Goal: Task Accomplishment & Management: Manage account settings

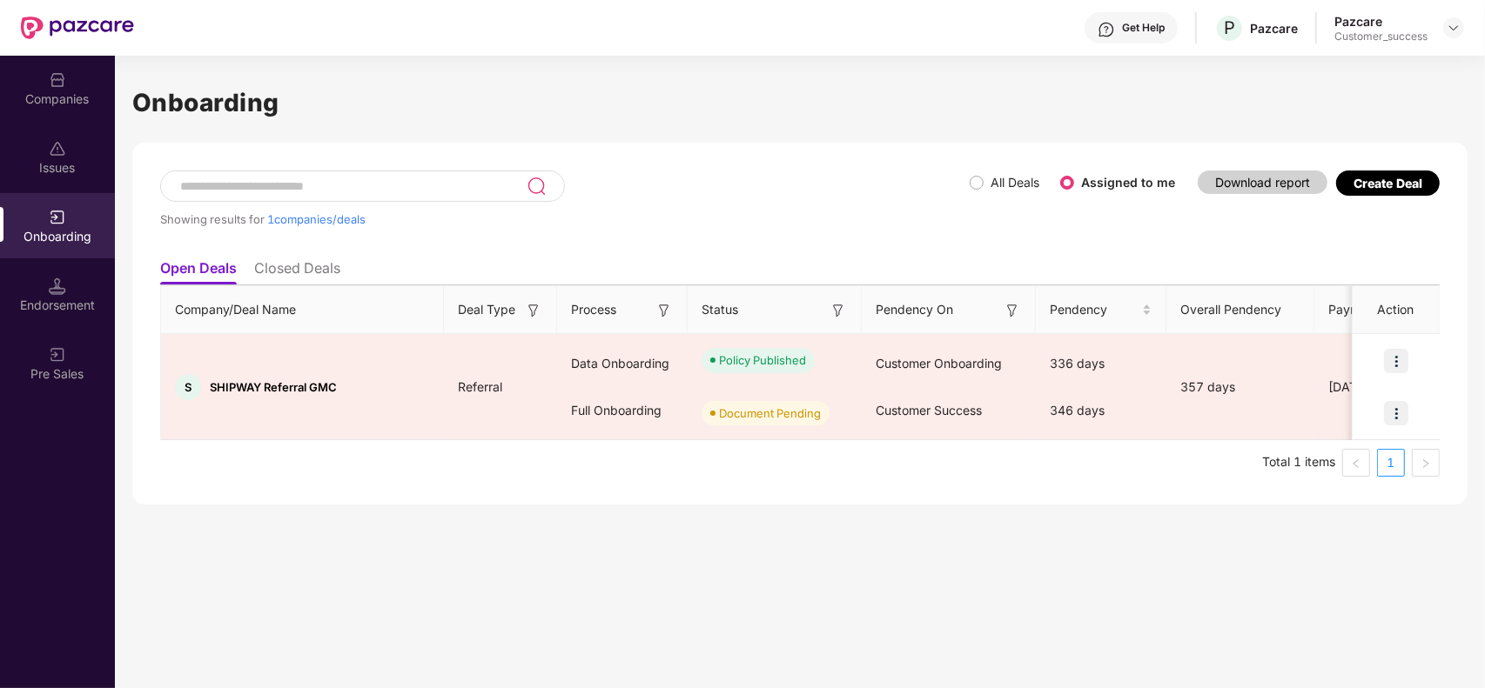
click at [52, 91] on div "Companies" at bounding box center [57, 99] width 115 height 17
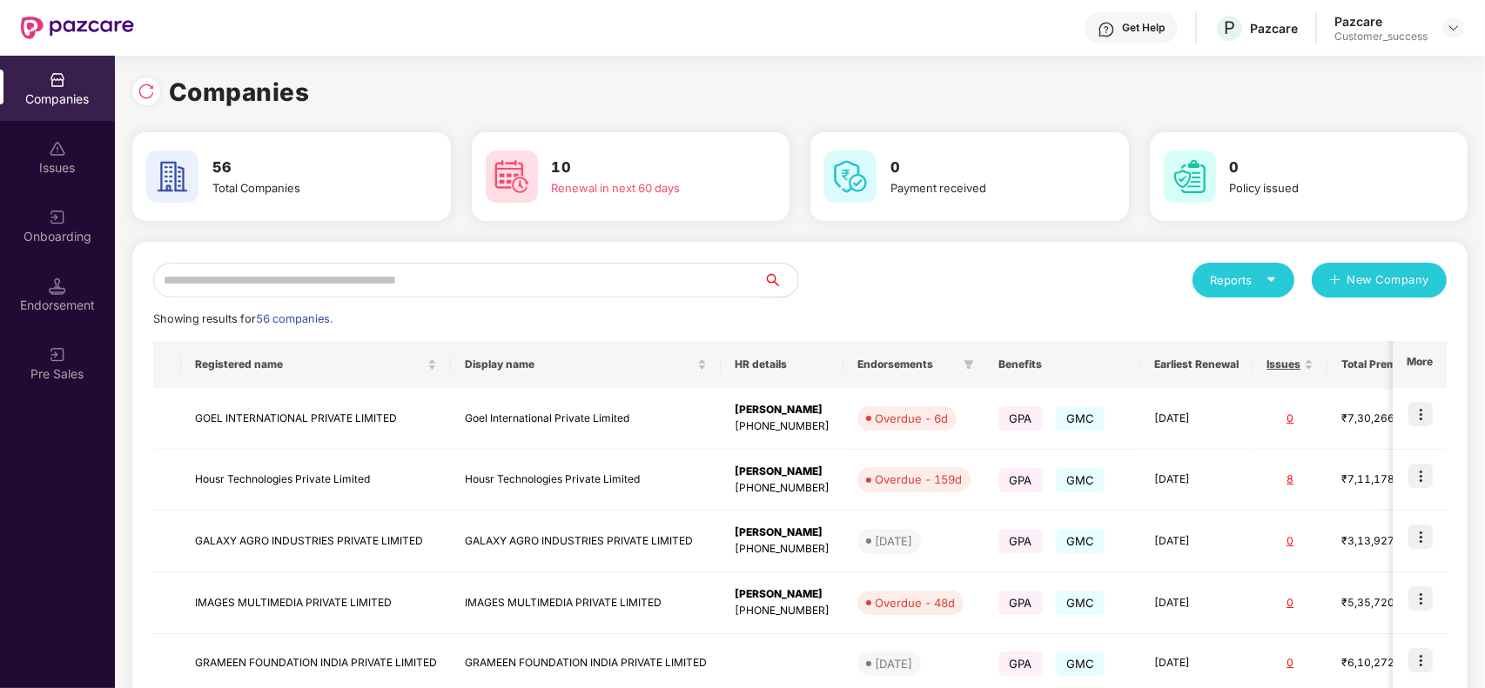
click at [534, 288] on input "text" at bounding box center [458, 280] width 610 height 35
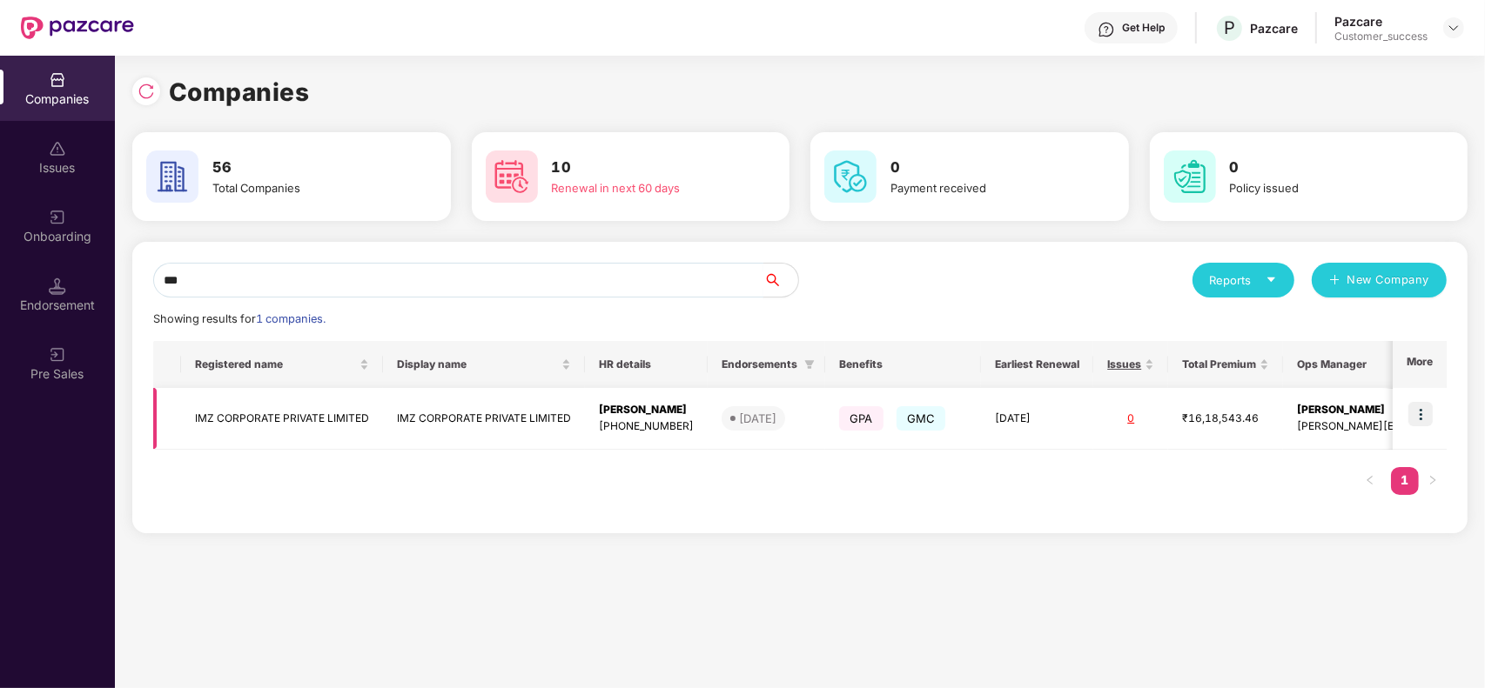
type input "***"
click at [1421, 419] on img at bounding box center [1420, 414] width 24 height 24
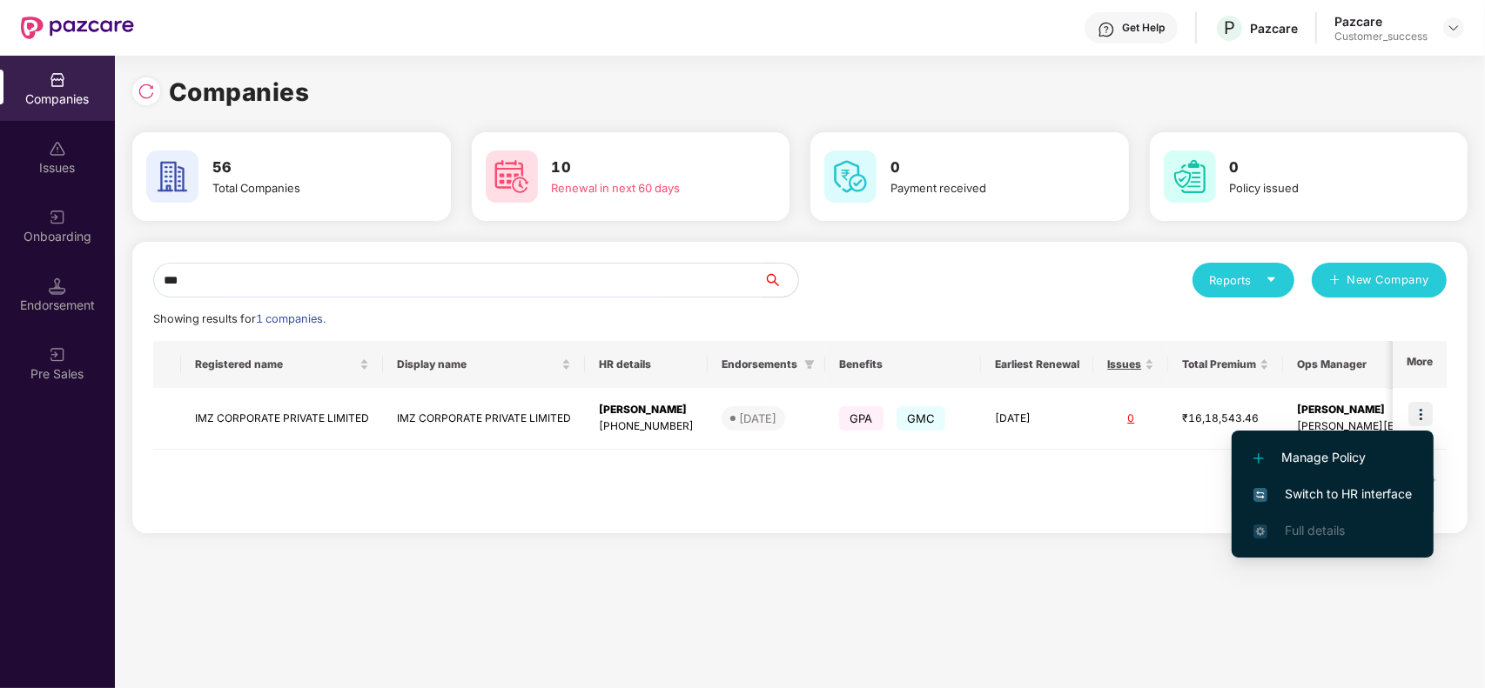
click at [1330, 493] on span "Switch to HR interface" at bounding box center [1332, 494] width 158 height 19
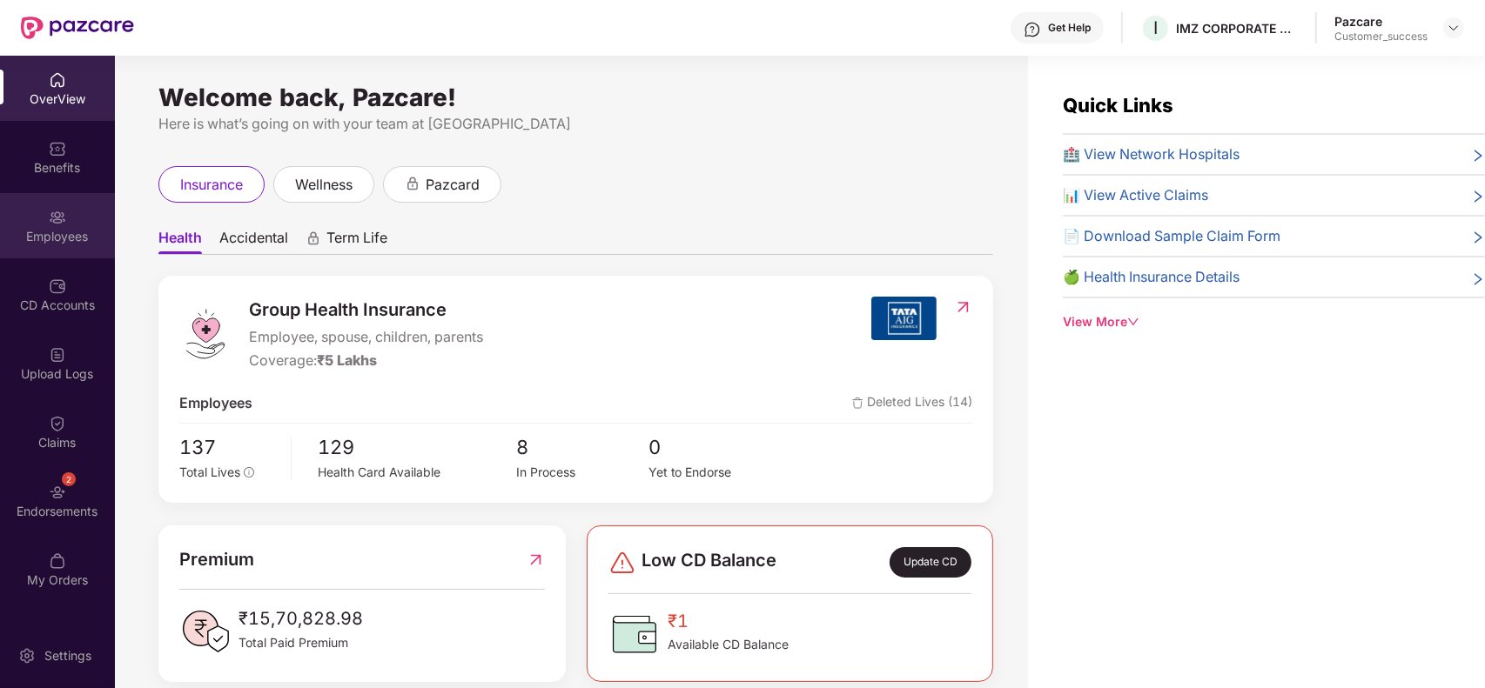
click at [23, 211] on div "Employees" at bounding box center [57, 225] width 115 height 65
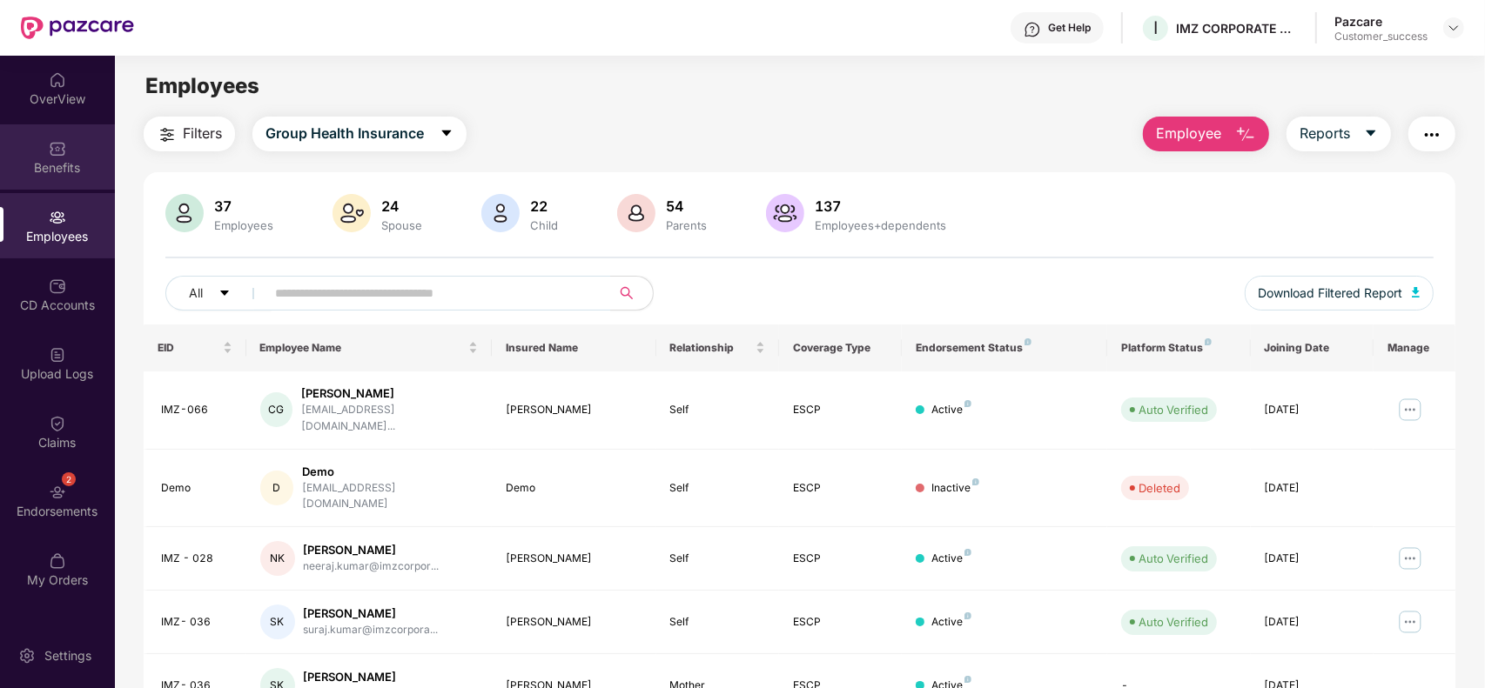
click at [59, 179] on div "Benefits" at bounding box center [57, 156] width 115 height 65
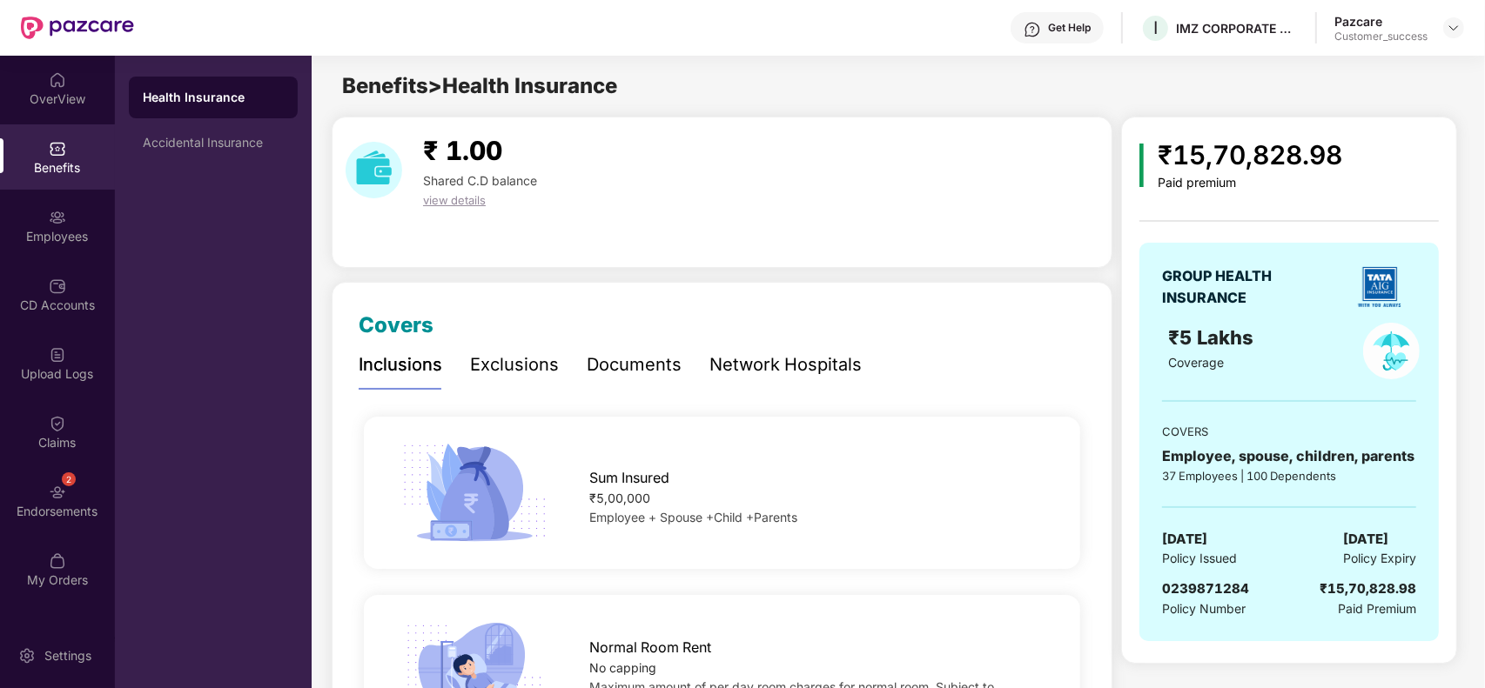
click at [721, 366] on div "Network Hospitals" at bounding box center [785, 365] width 152 height 27
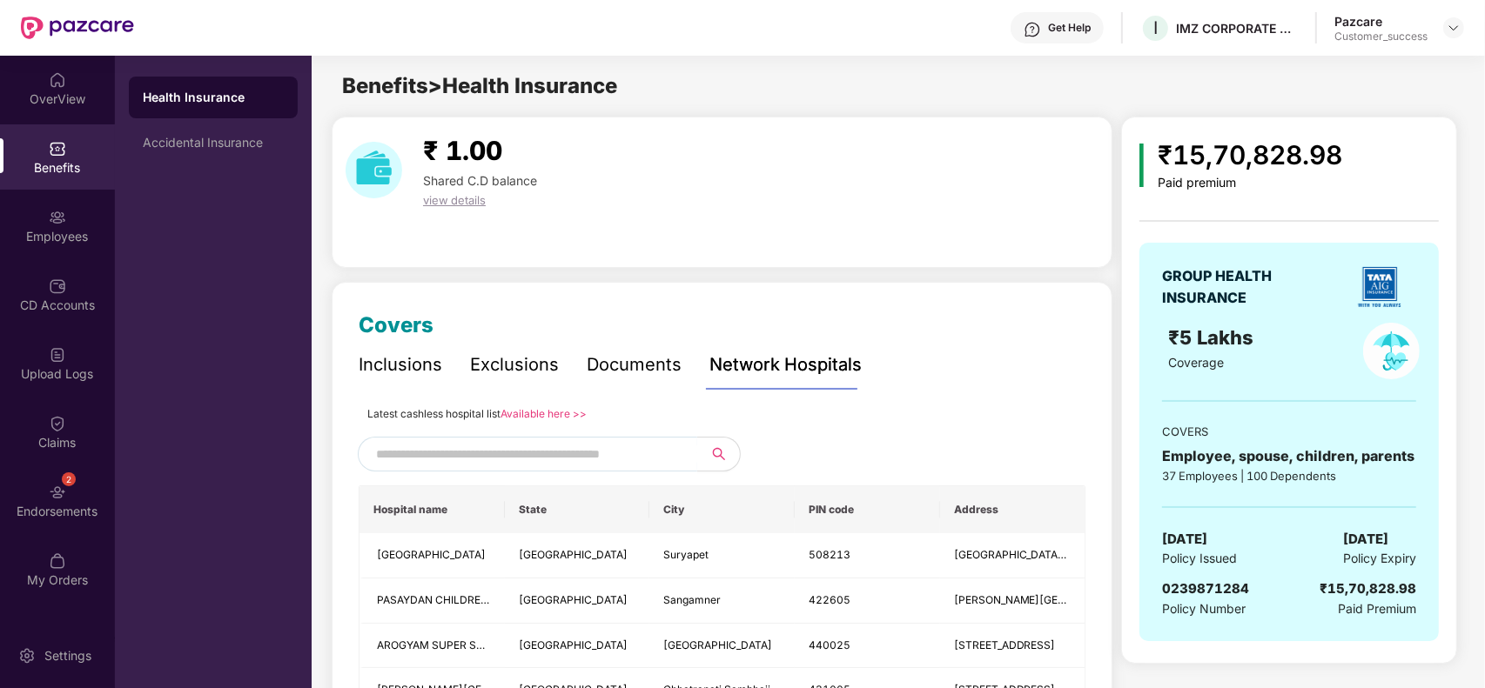
click at [540, 411] on link "Available here >>" at bounding box center [543, 413] width 86 height 13
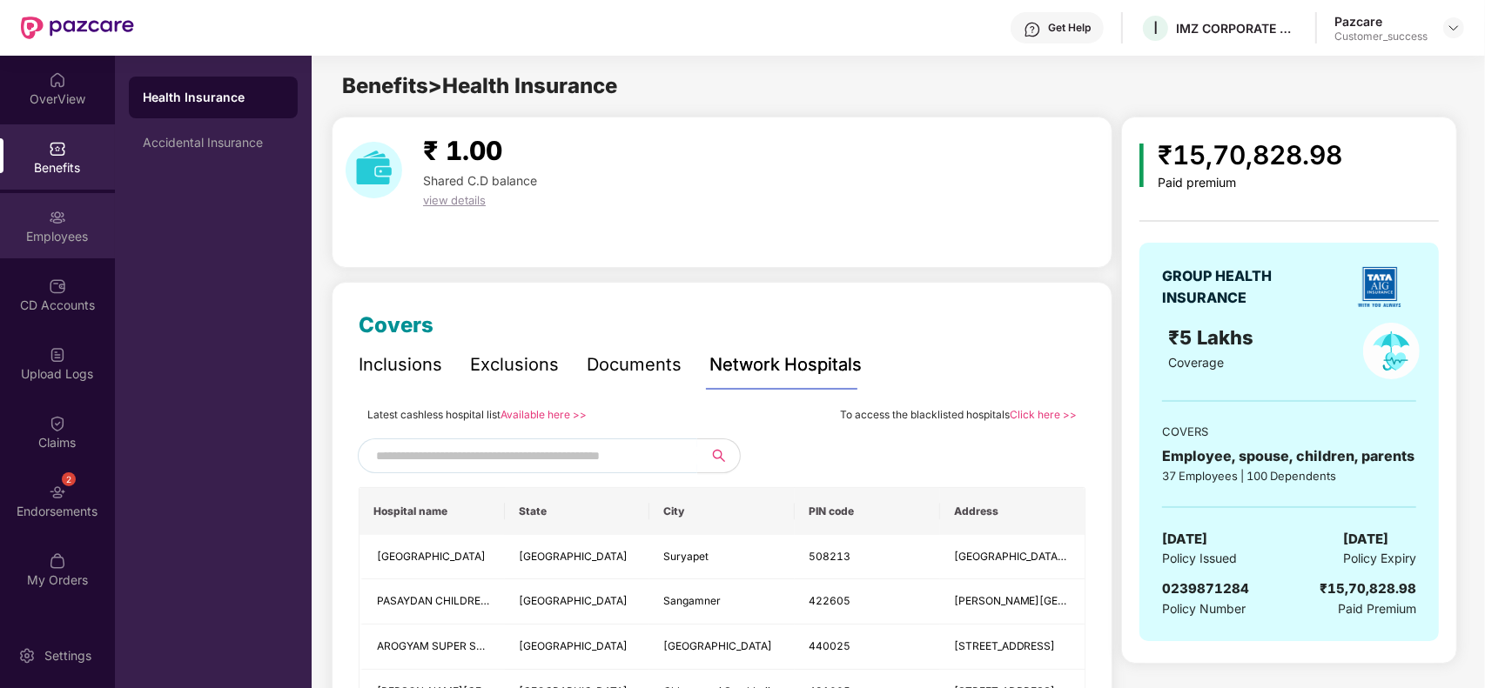
click at [78, 236] on div "Employees" at bounding box center [57, 236] width 115 height 17
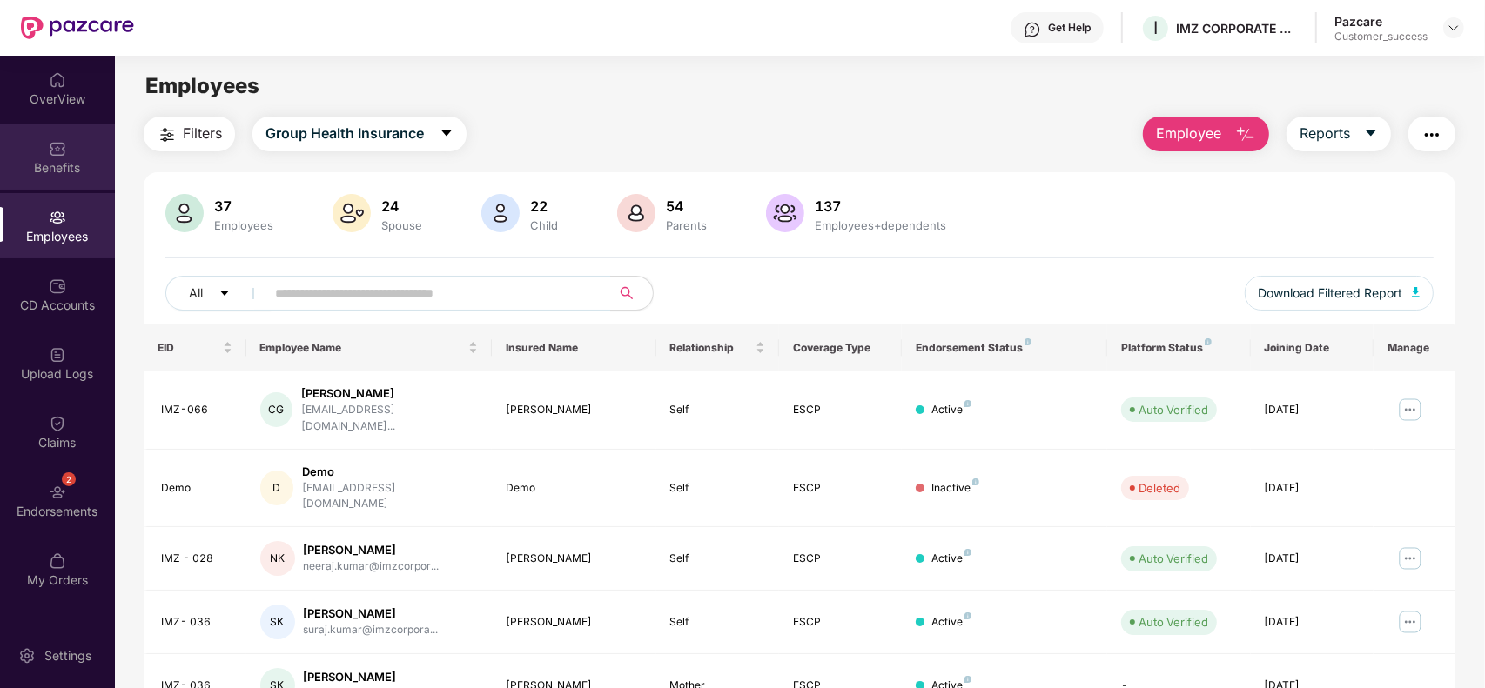
click at [75, 165] on div "Benefits" at bounding box center [57, 167] width 115 height 17
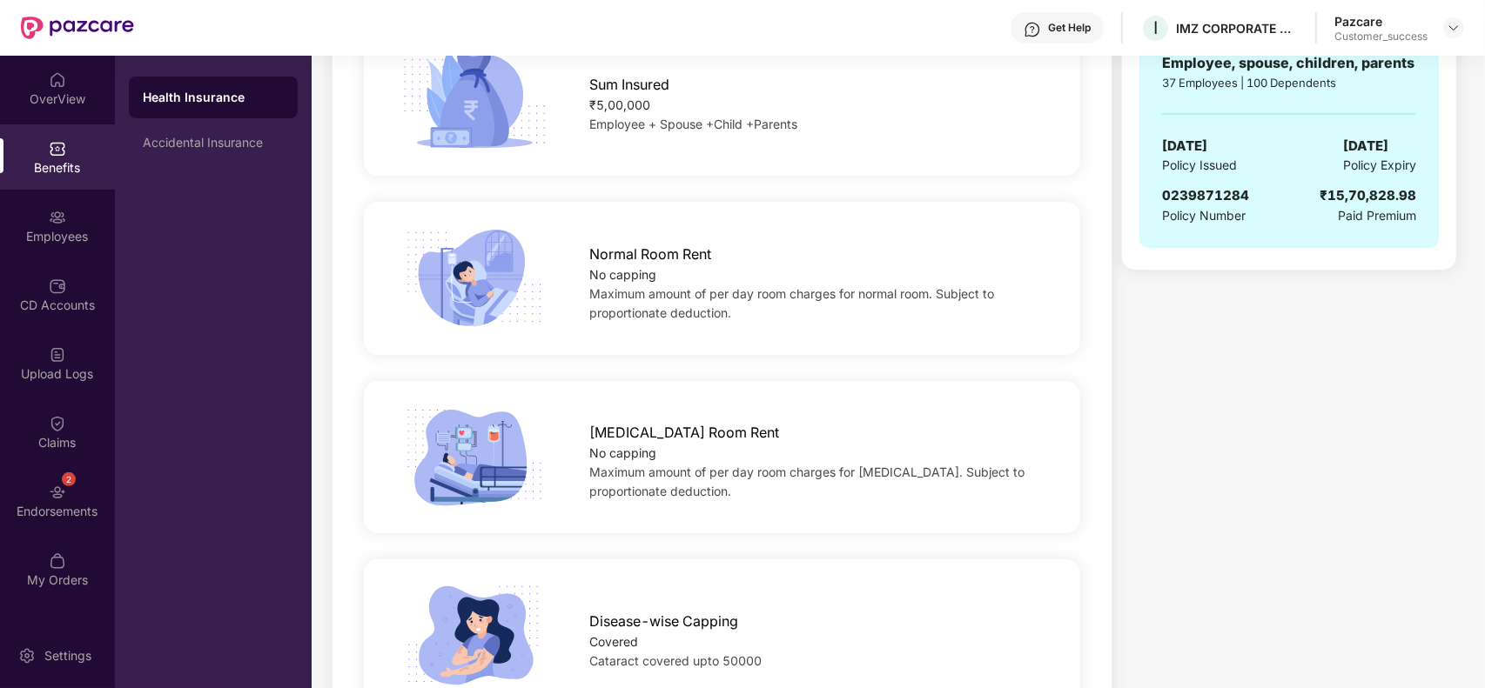
scroll to position [394, 0]
click at [62, 215] on img at bounding box center [57, 217] width 17 height 17
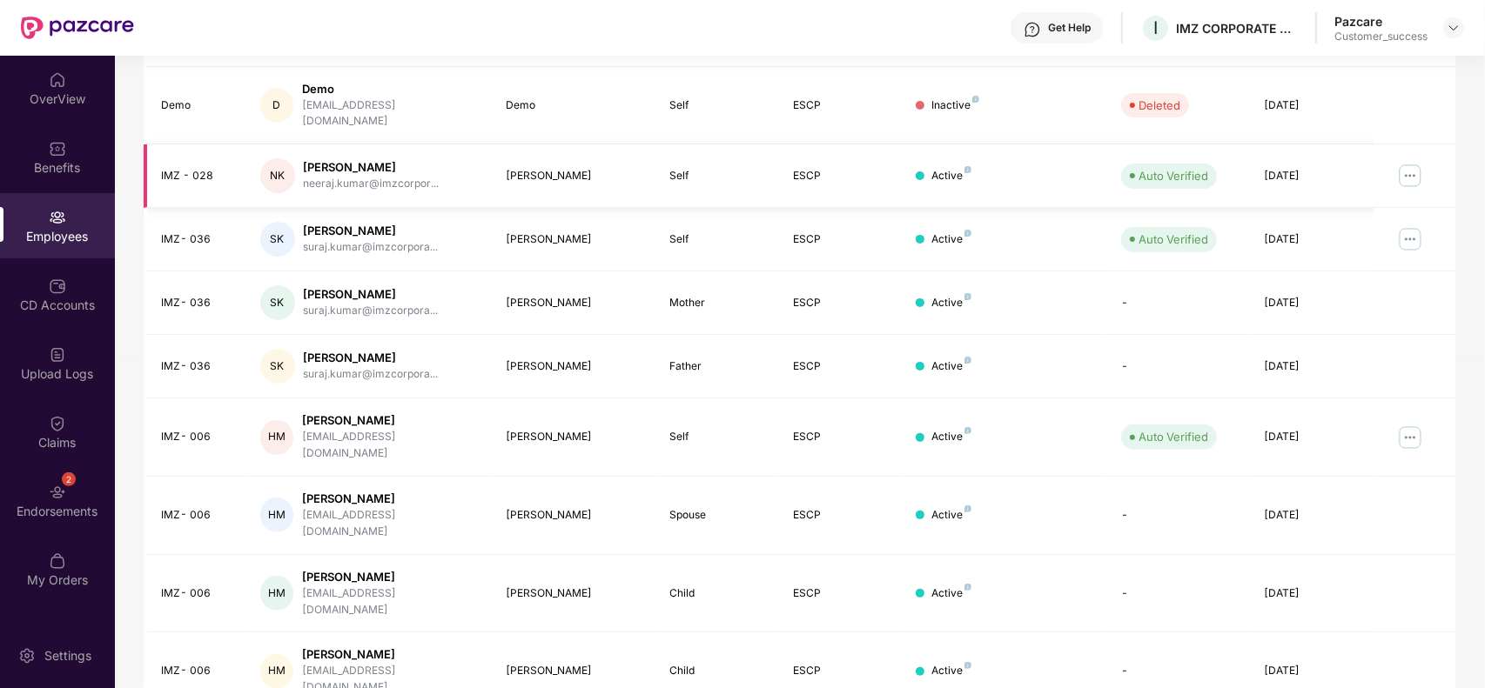
scroll to position [0, 0]
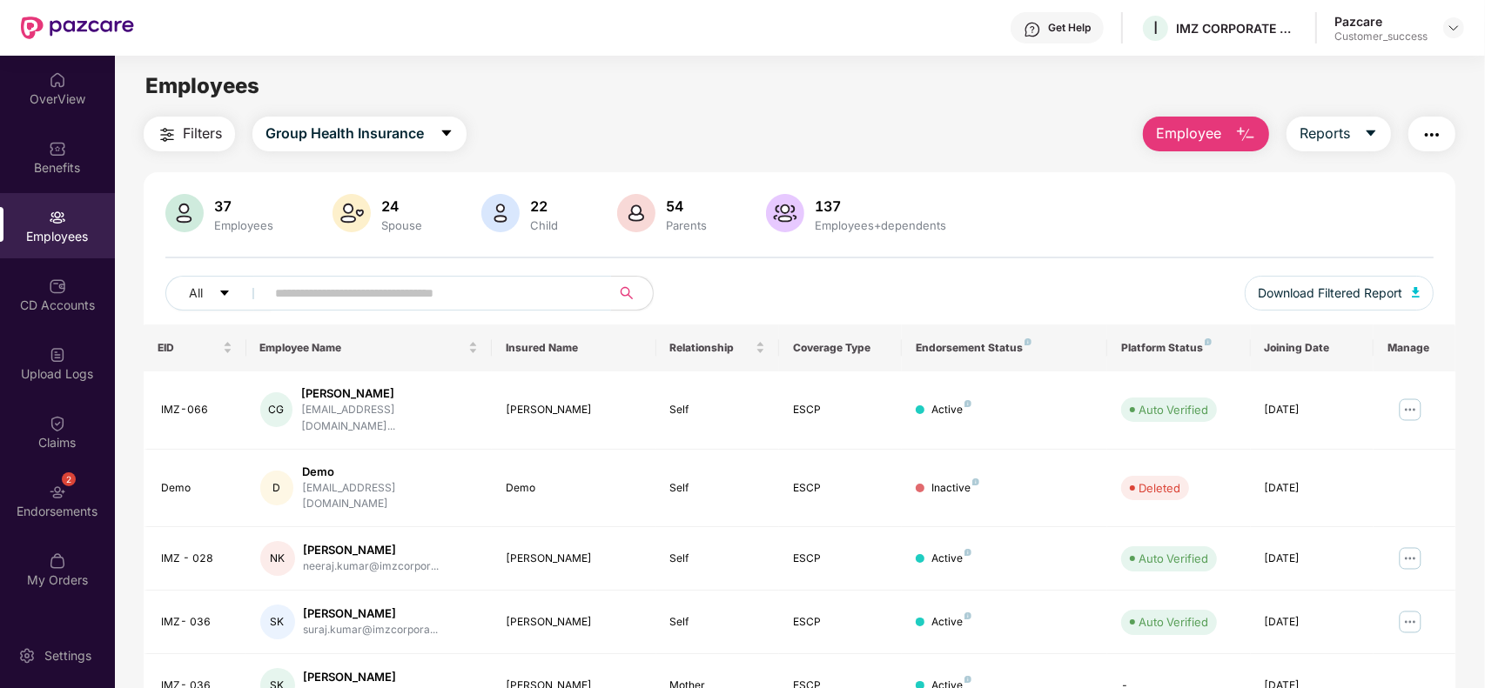
click at [406, 300] on input "text" at bounding box center [431, 293] width 312 height 26
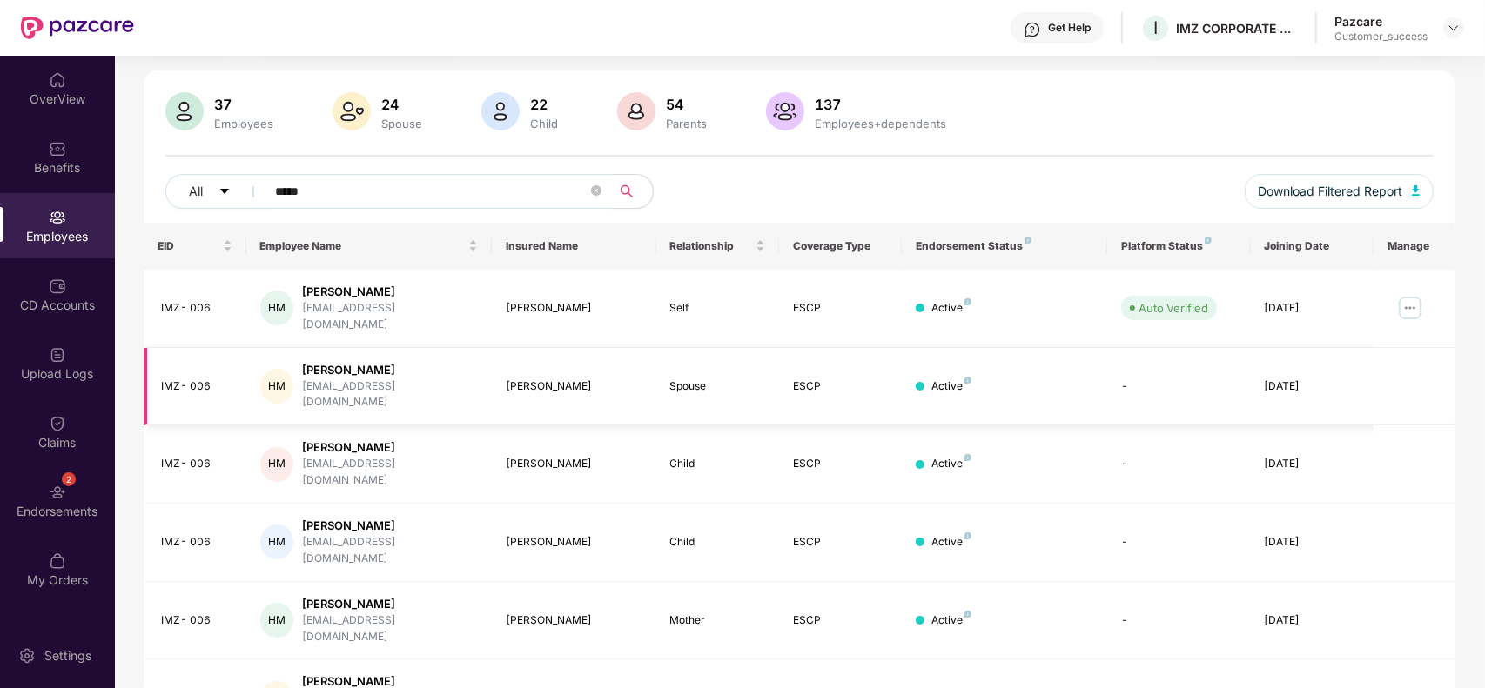
scroll to position [128, 0]
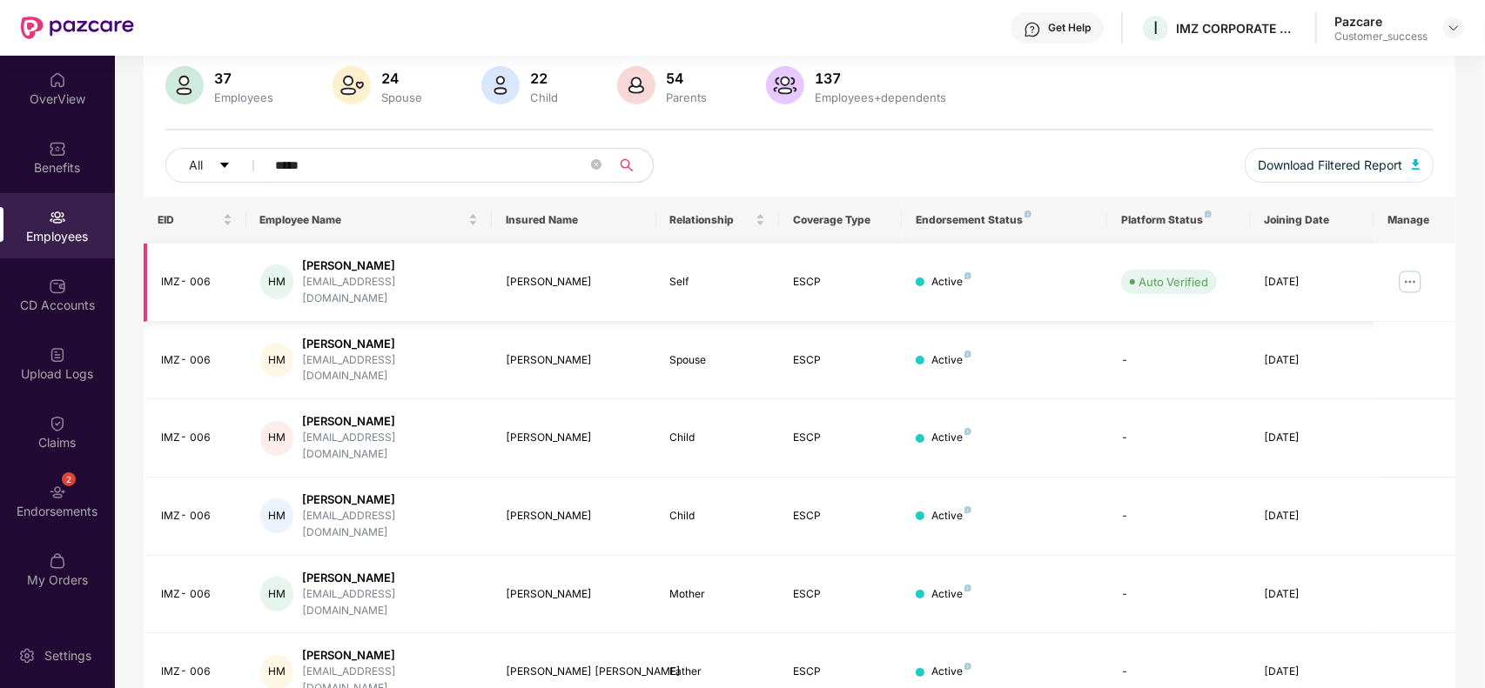
type input "*****"
click at [1406, 280] on img at bounding box center [1410, 282] width 28 height 28
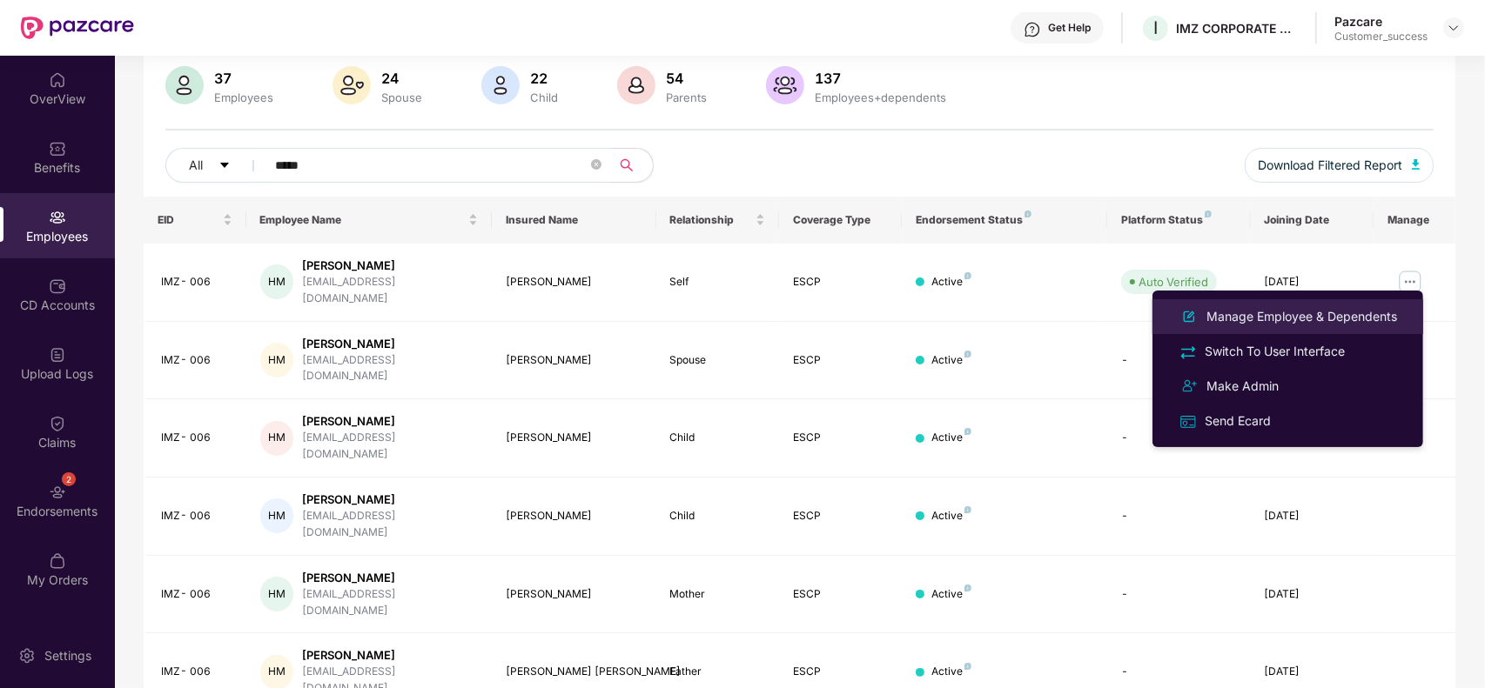
click at [1346, 302] on li "Manage Employee & Dependents" at bounding box center [1287, 316] width 271 height 35
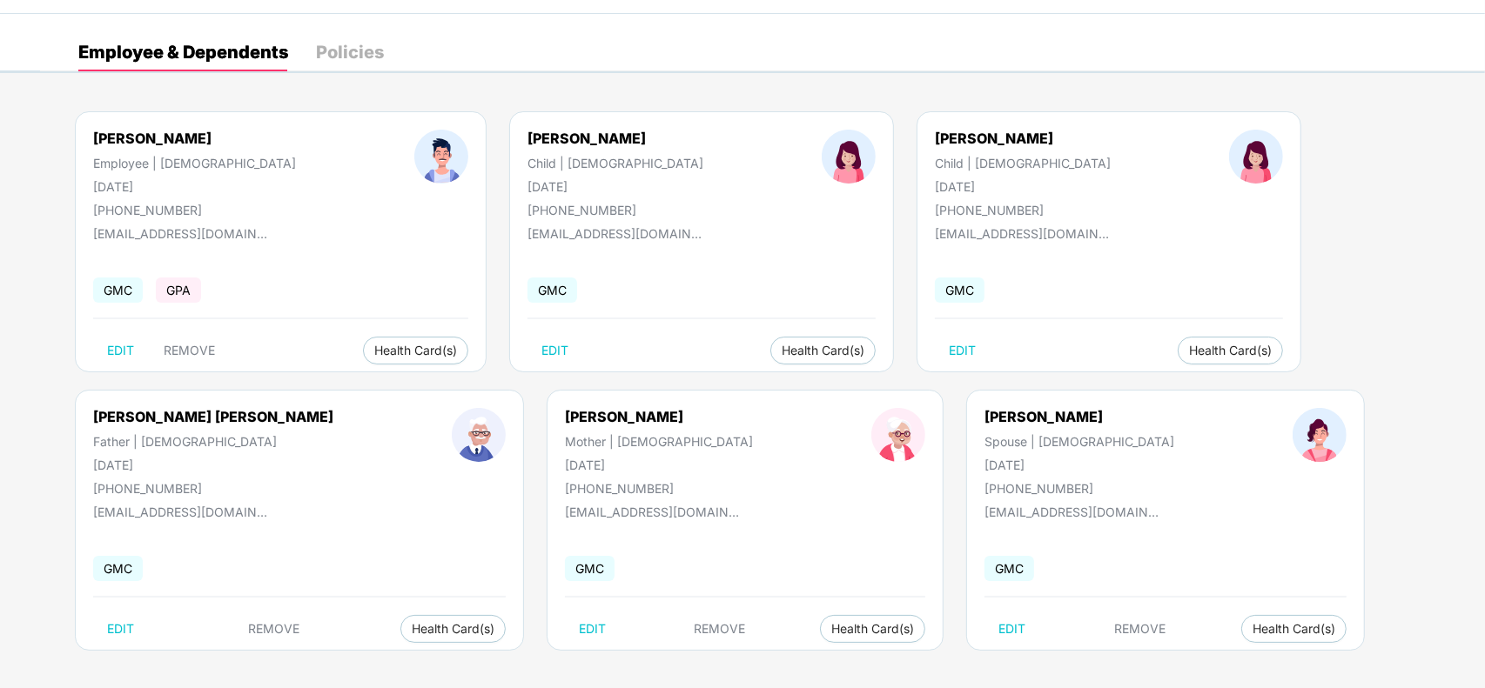
scroll to position [54, 0]
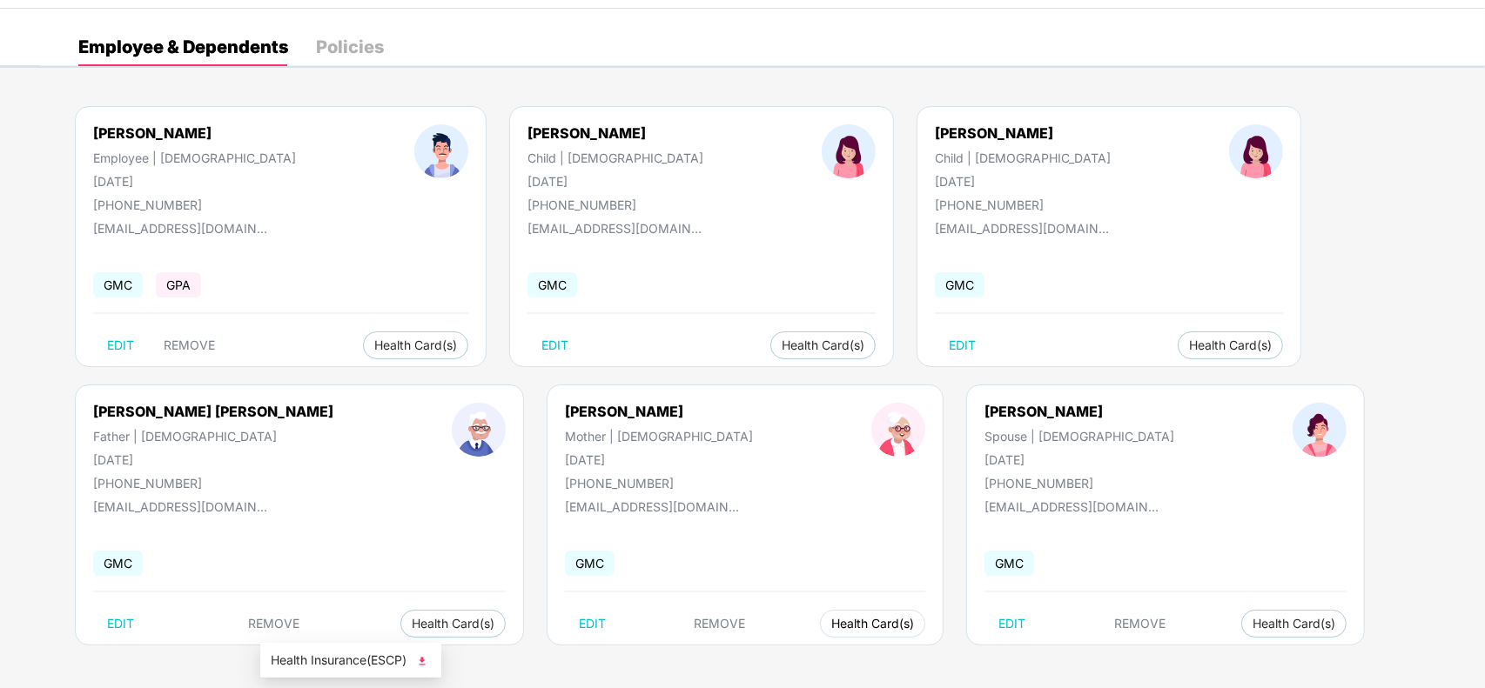
click at [831, 624] on span "Health Card(s)" at bounding box center [872, 624] width 83 height 9
click at [428, 662] on img at bounding box center [421, 661] width 17 height 17
